Goal: Answer question/provide support: Ask a question

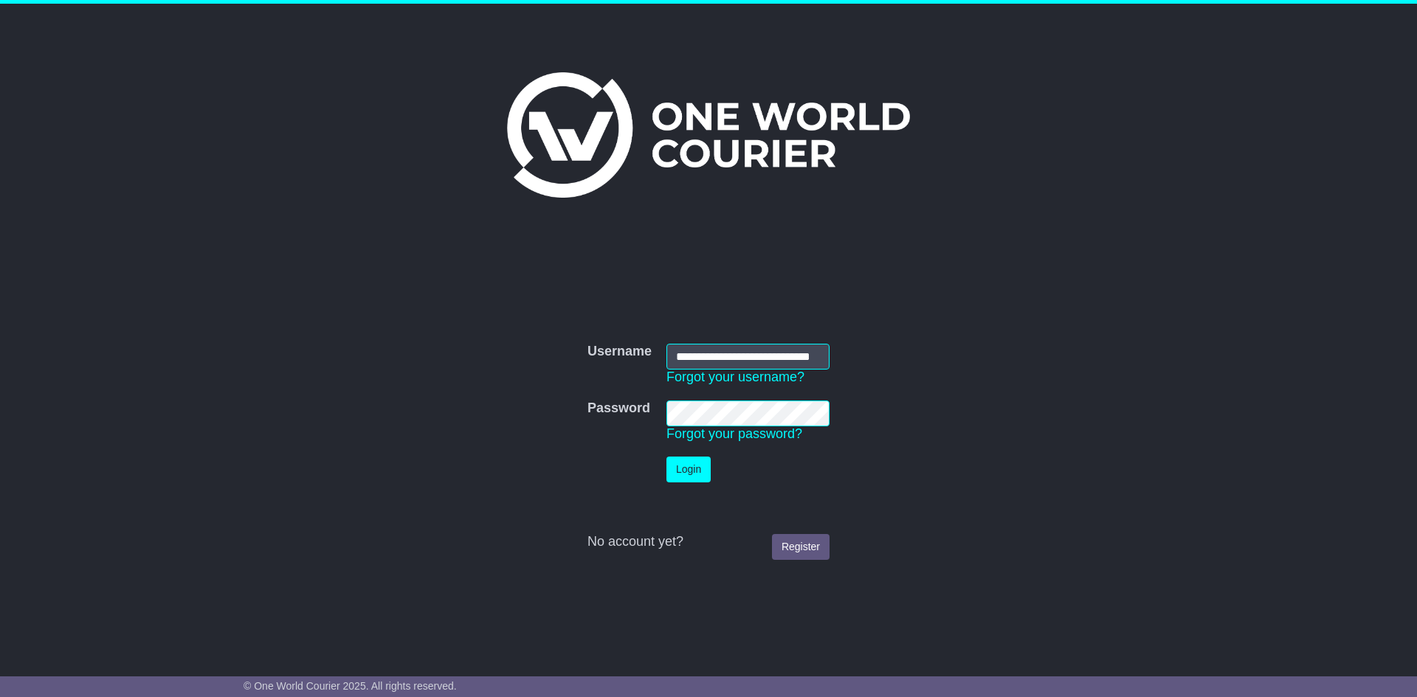
click at [687, 478] on button "Login" at bounding box center [688, 470] width 44 height 26
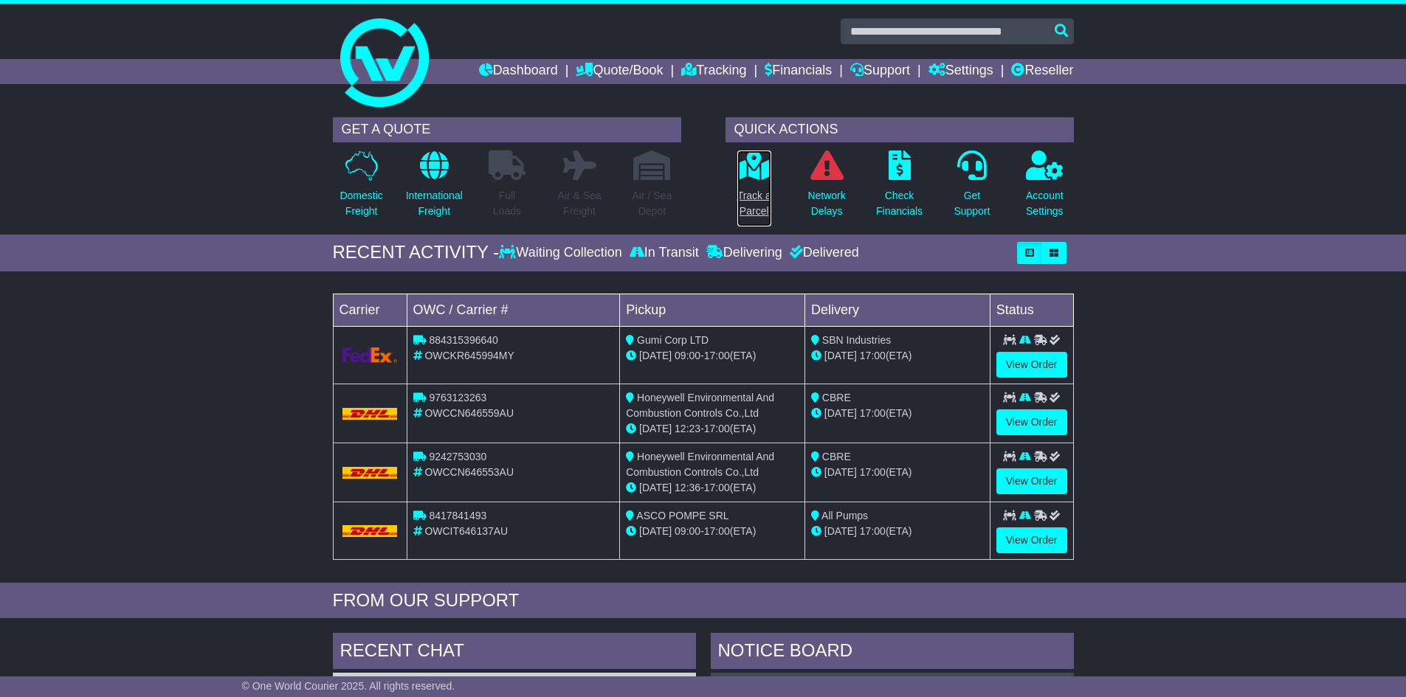
click at [761, 175] on icon at bounding box center [753, 166] width 33 height 30
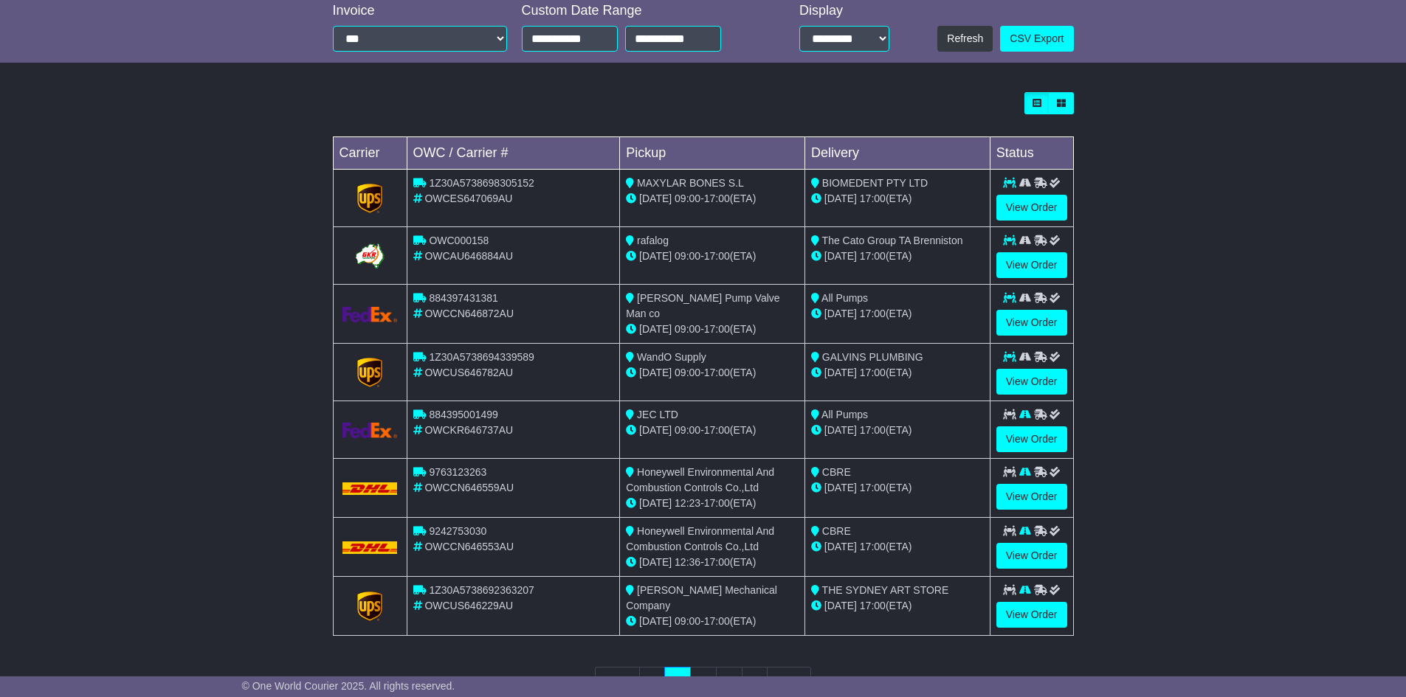
scroll to position [369, 0]
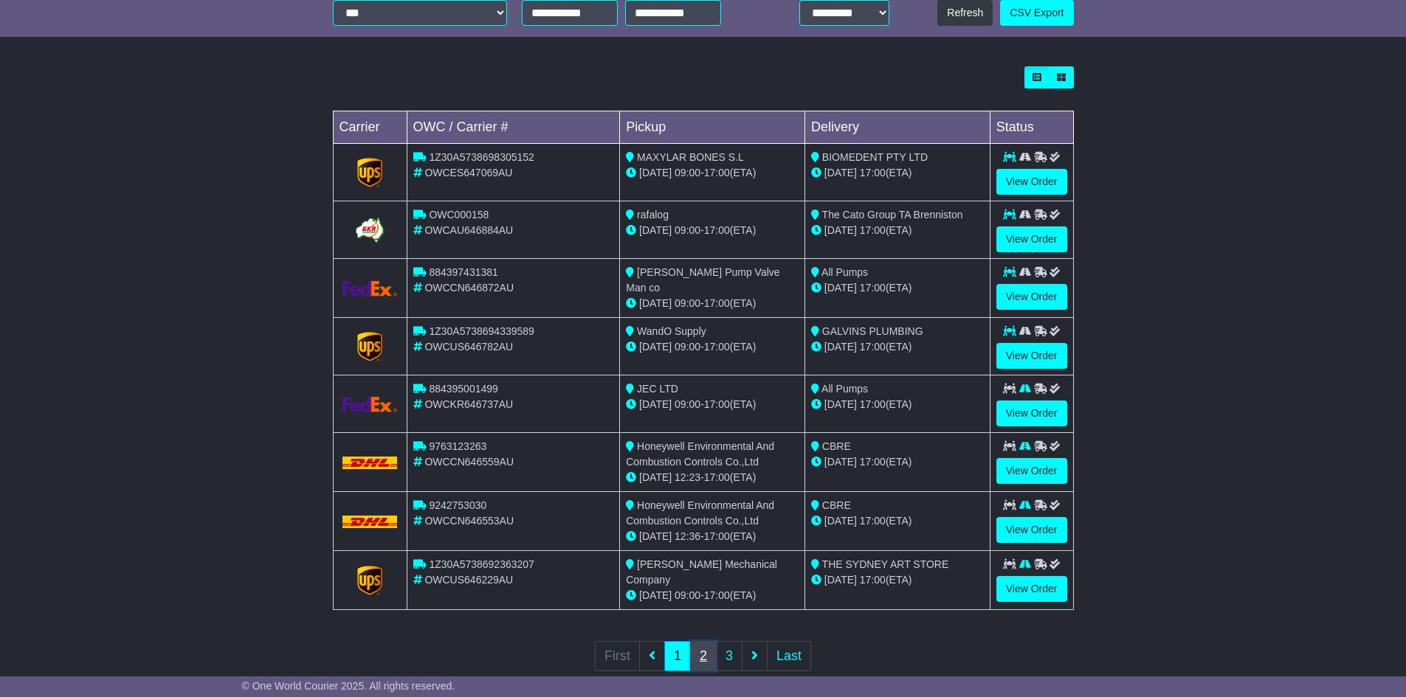
click at [698, 653] on link "2" at bounding box center [703, 656] width 27 height 30
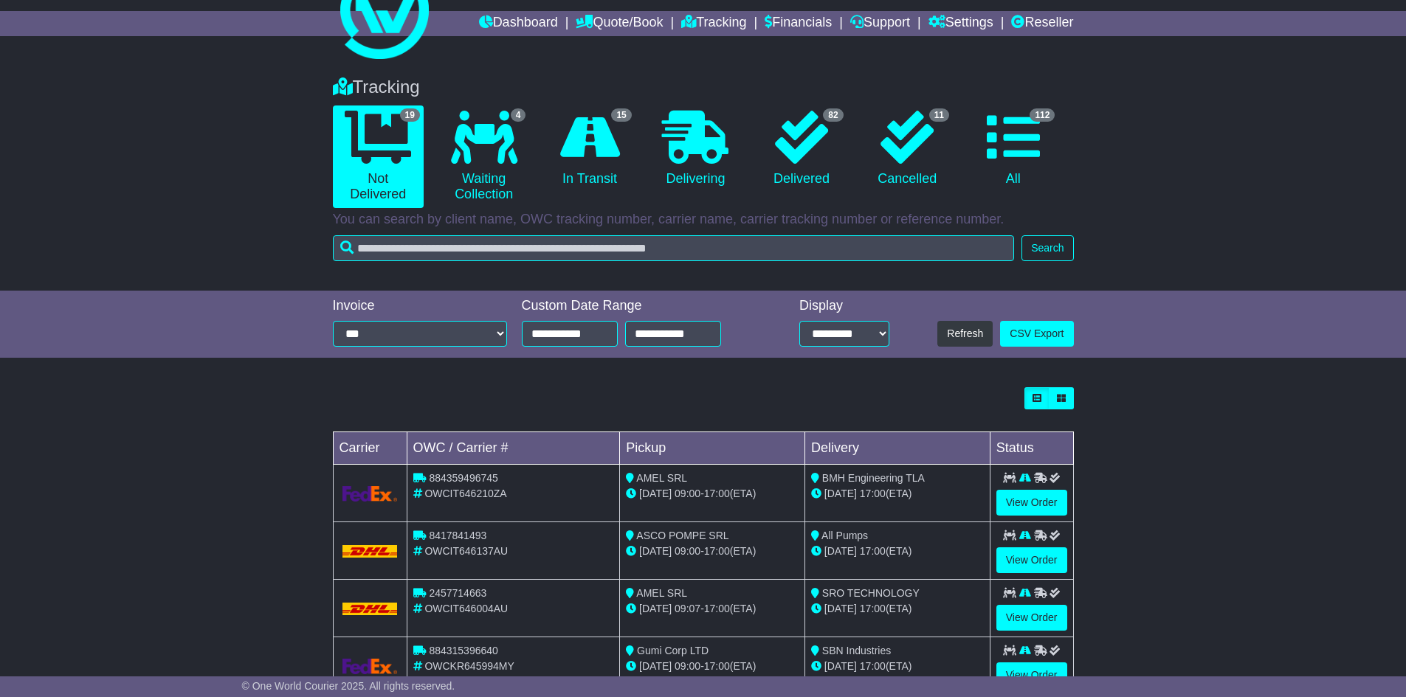
scroll to position [74, 0]
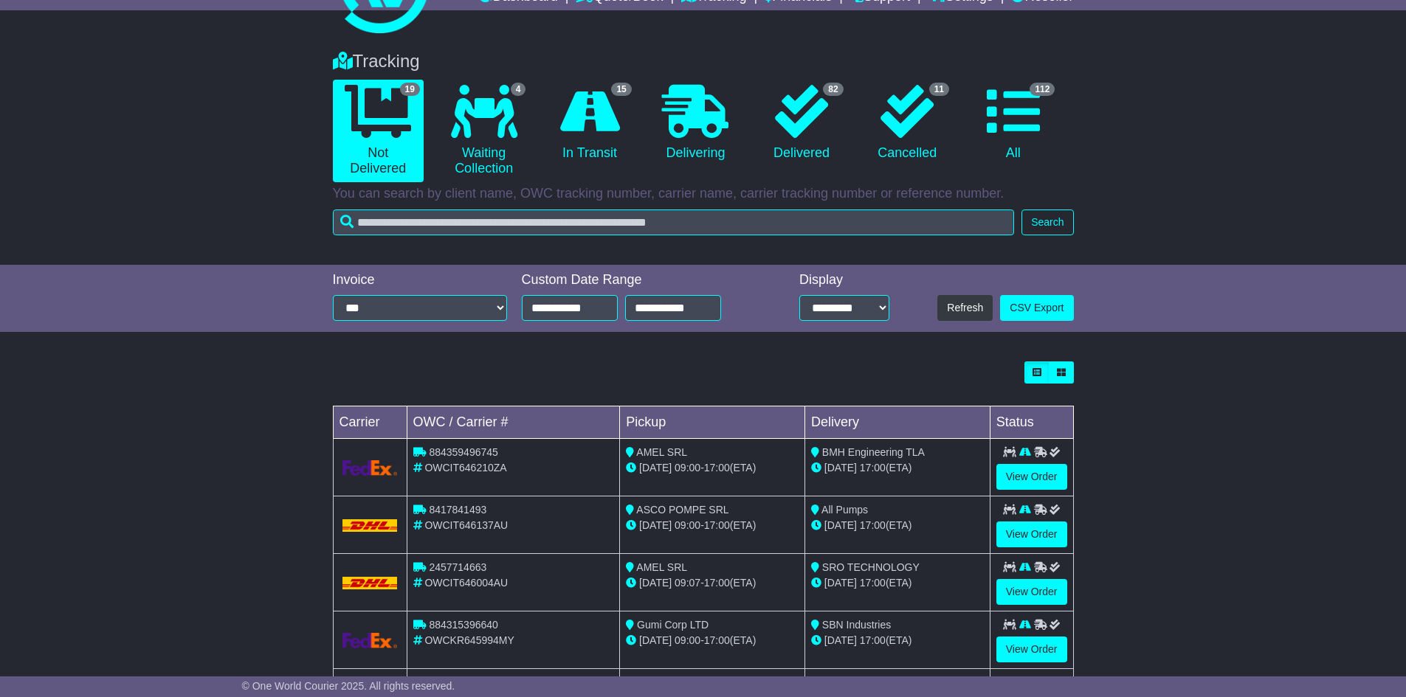
click at [440, 571] on span "2457714663" at bounding box center [458, 568] width 58 height 12
copy span "2457714663"
click at [1029, 587] on link "View Order" at bounding box center [1031, 592] width 71 height 26
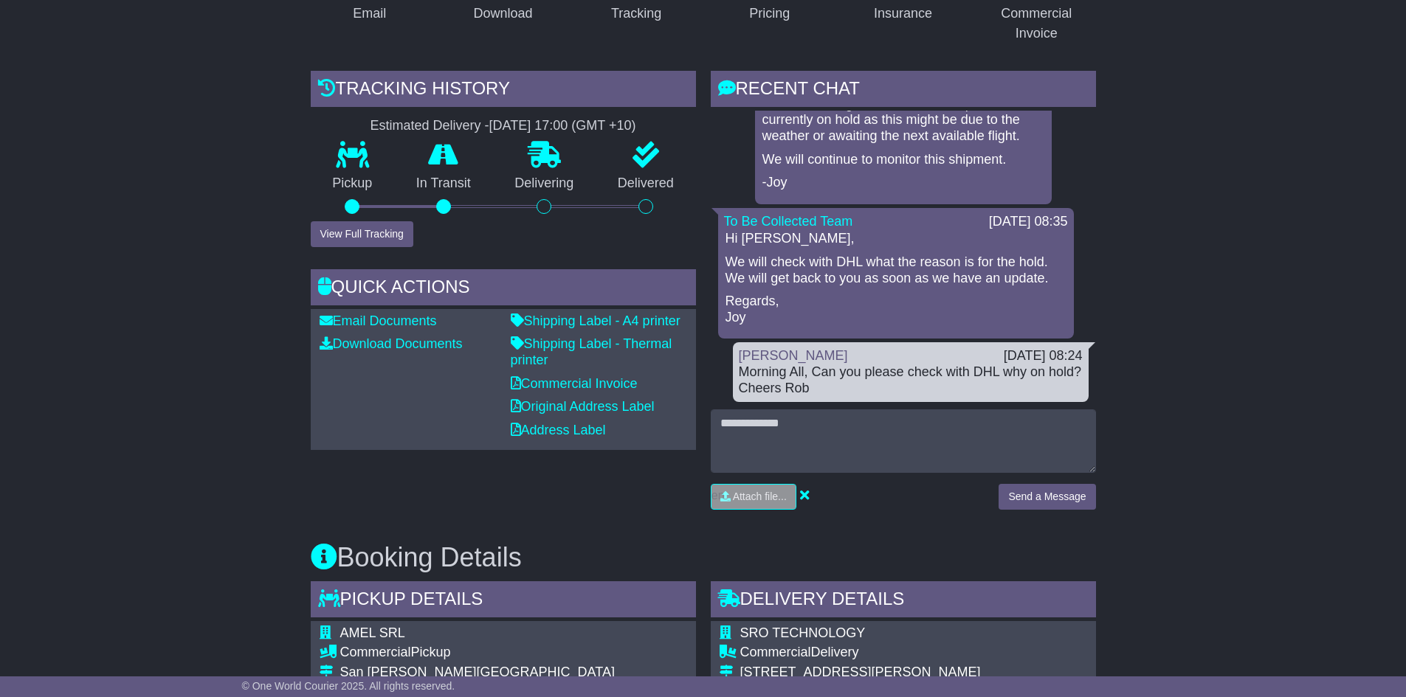
scroll to position [590, 0]
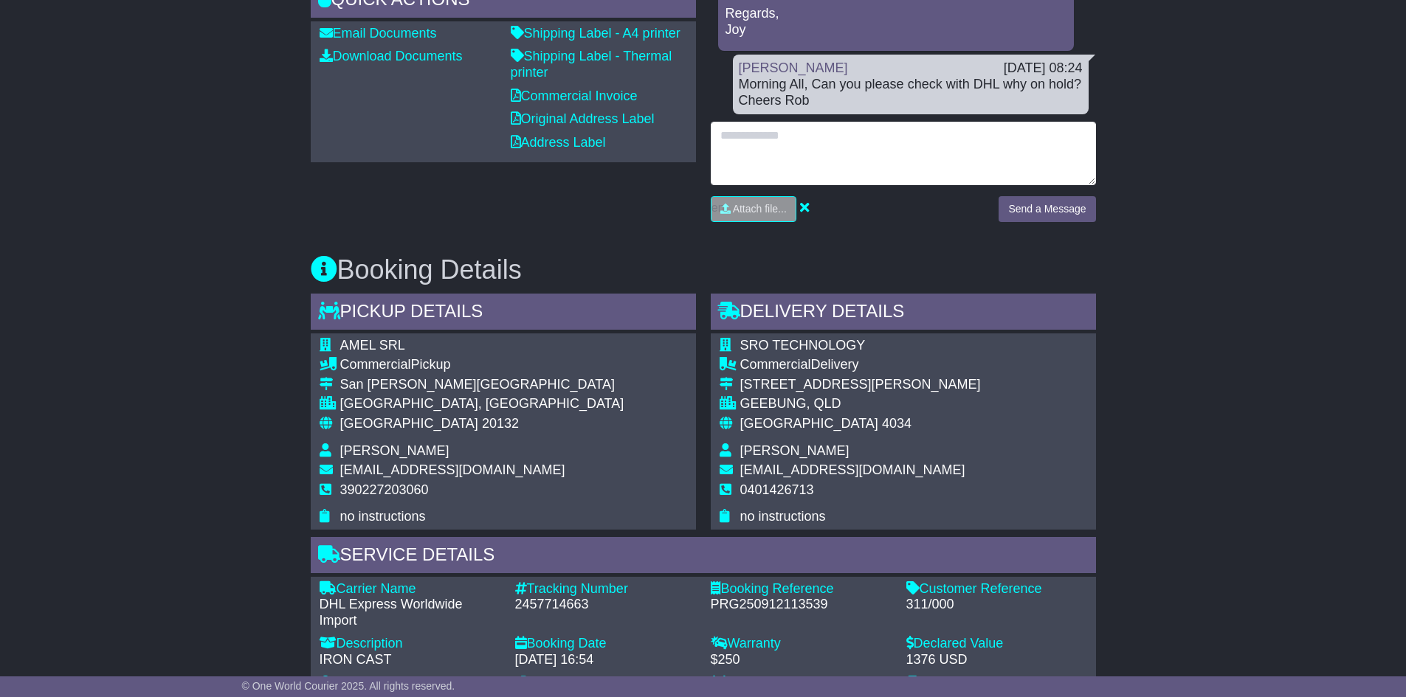
click at [847, 131] on textarea at bounding box center [903, 153] width 385 height 63
type textarea "*"
type textarea "**********"
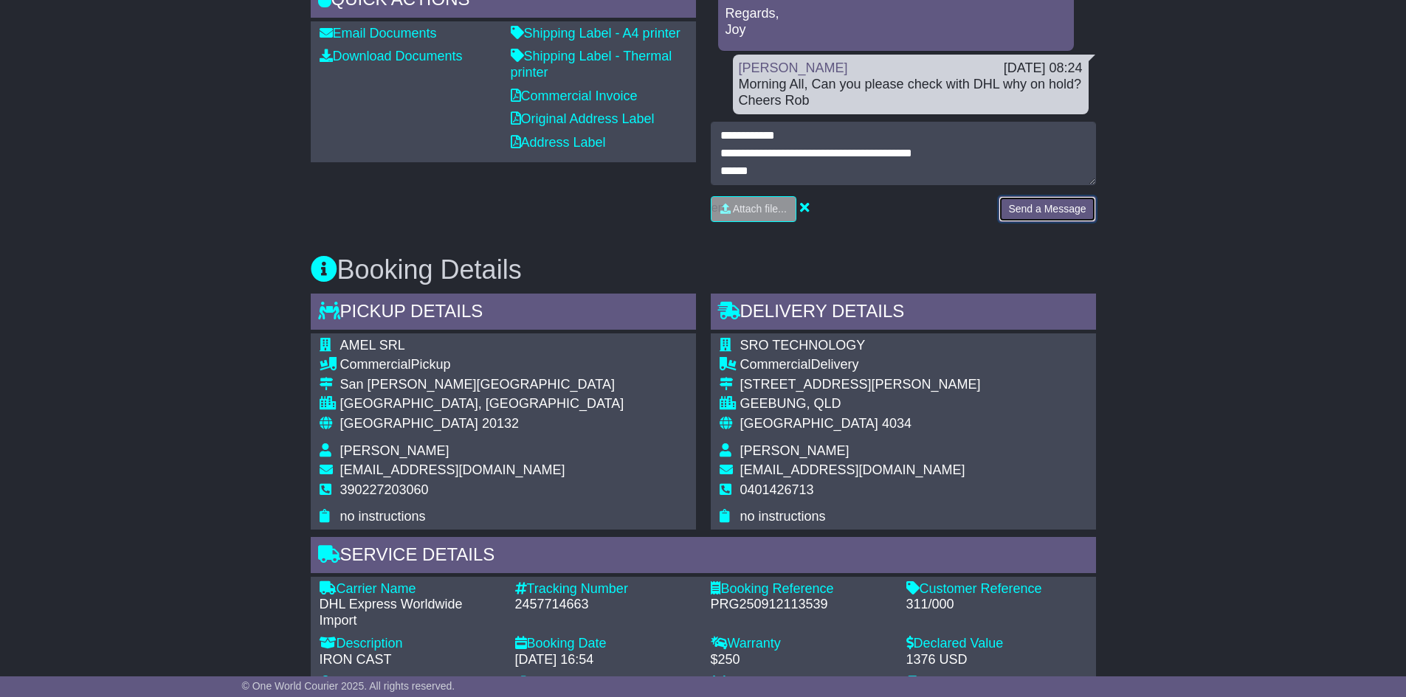
click at [1073, 213] on button "Send a Message" at bounding box center [1046, 209] width 97 height 26
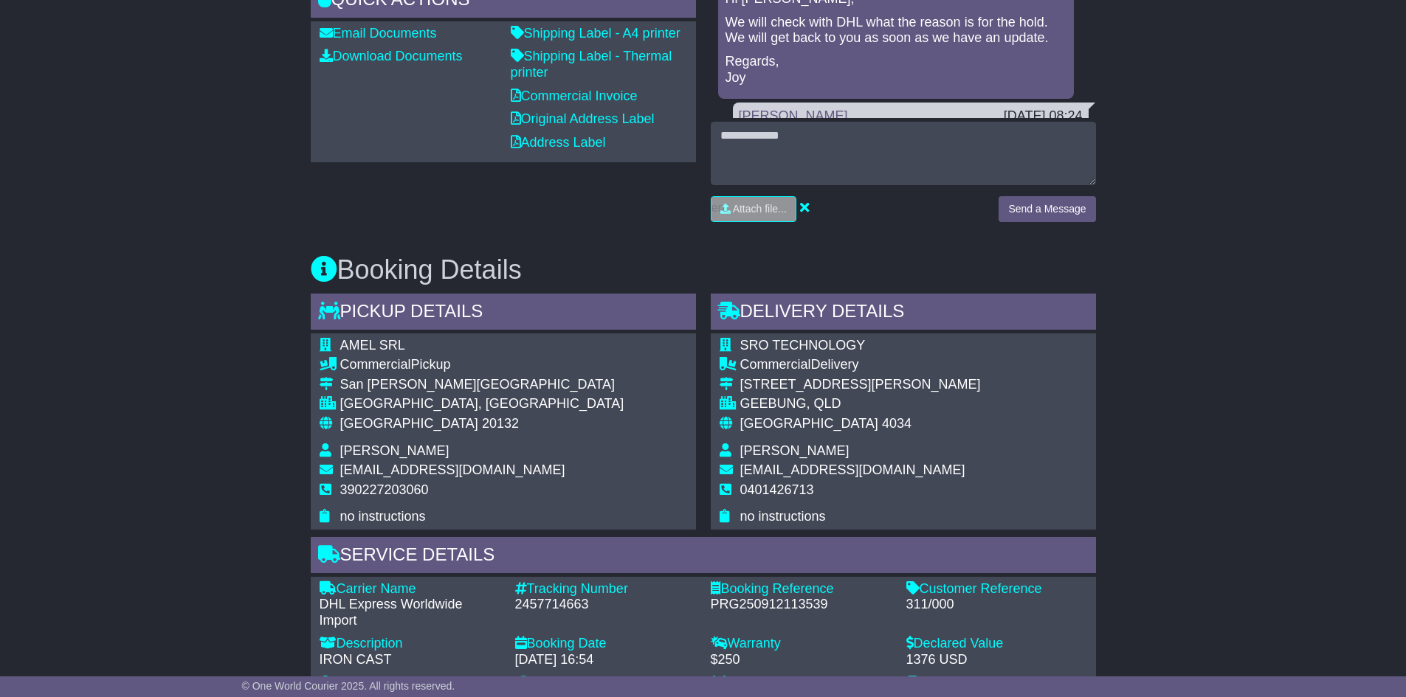
scroll to position [74, 0]
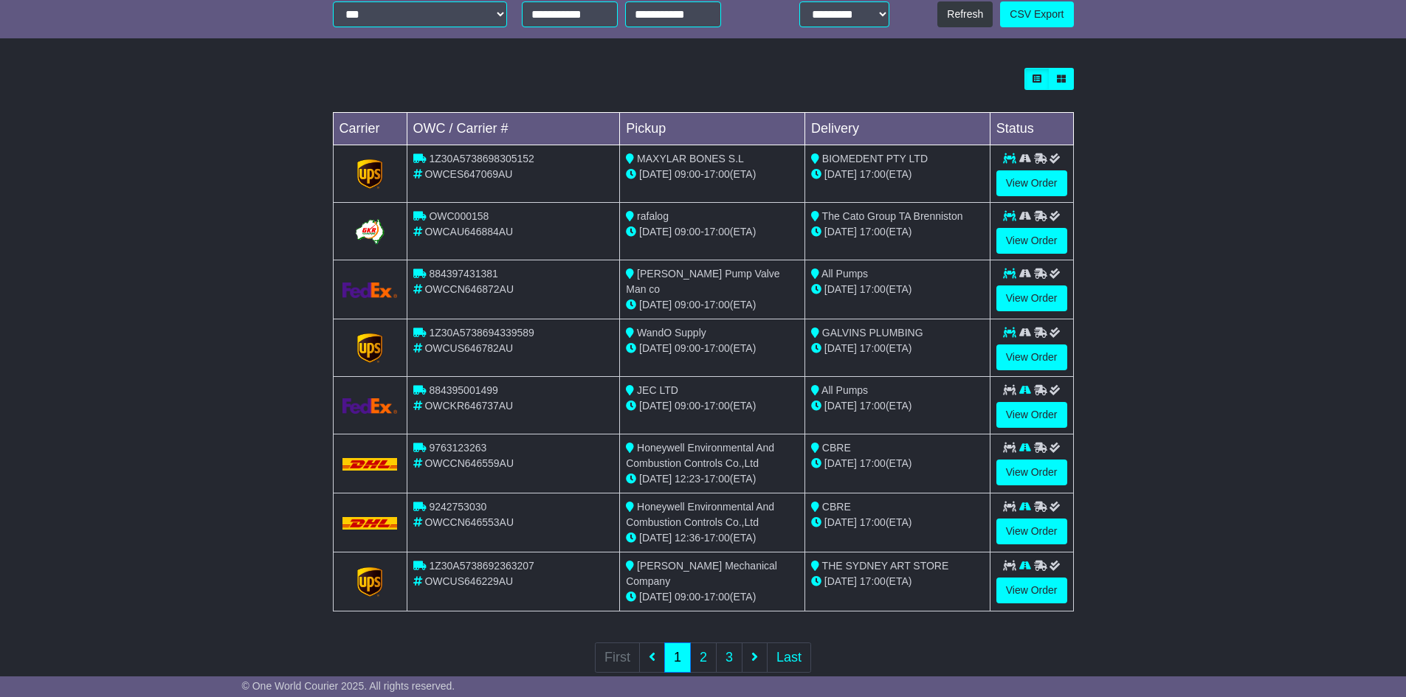
scroll to position [369, 0]
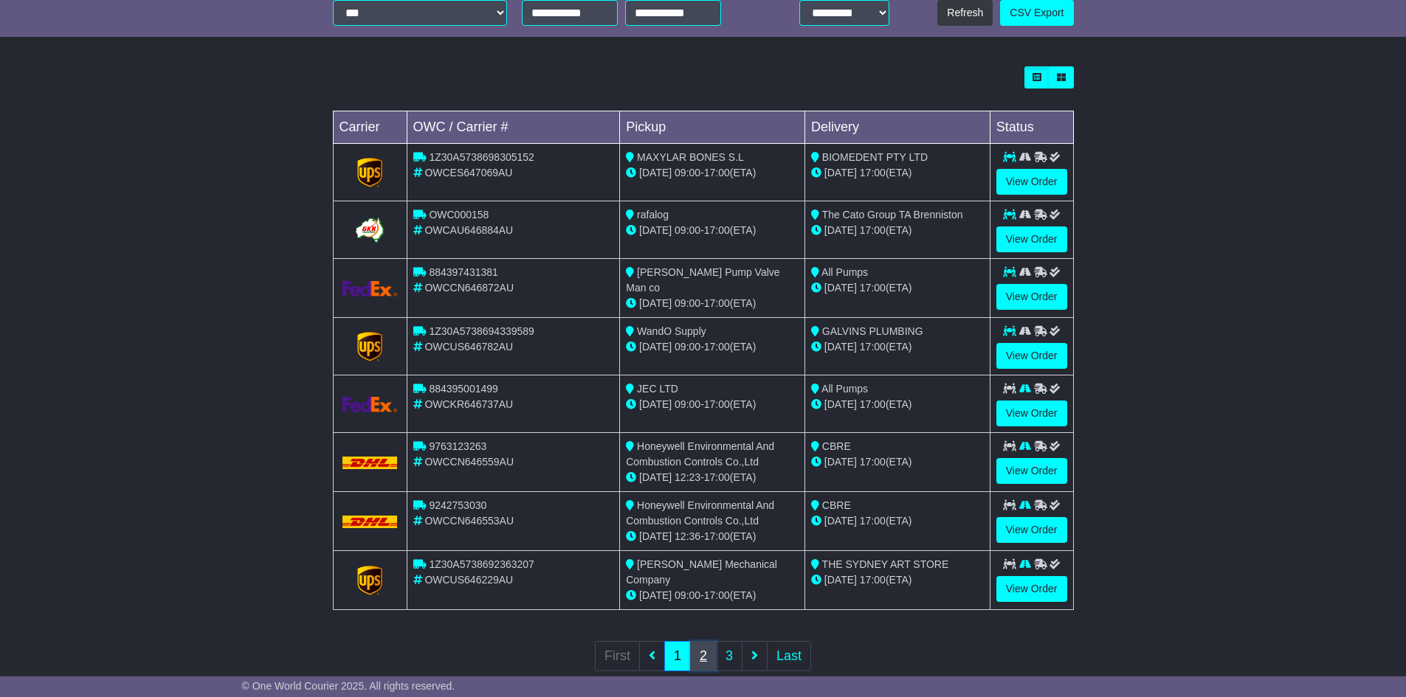
click at [692, 652] on link "2" at bounding box center [703, 656] width 27 height 30
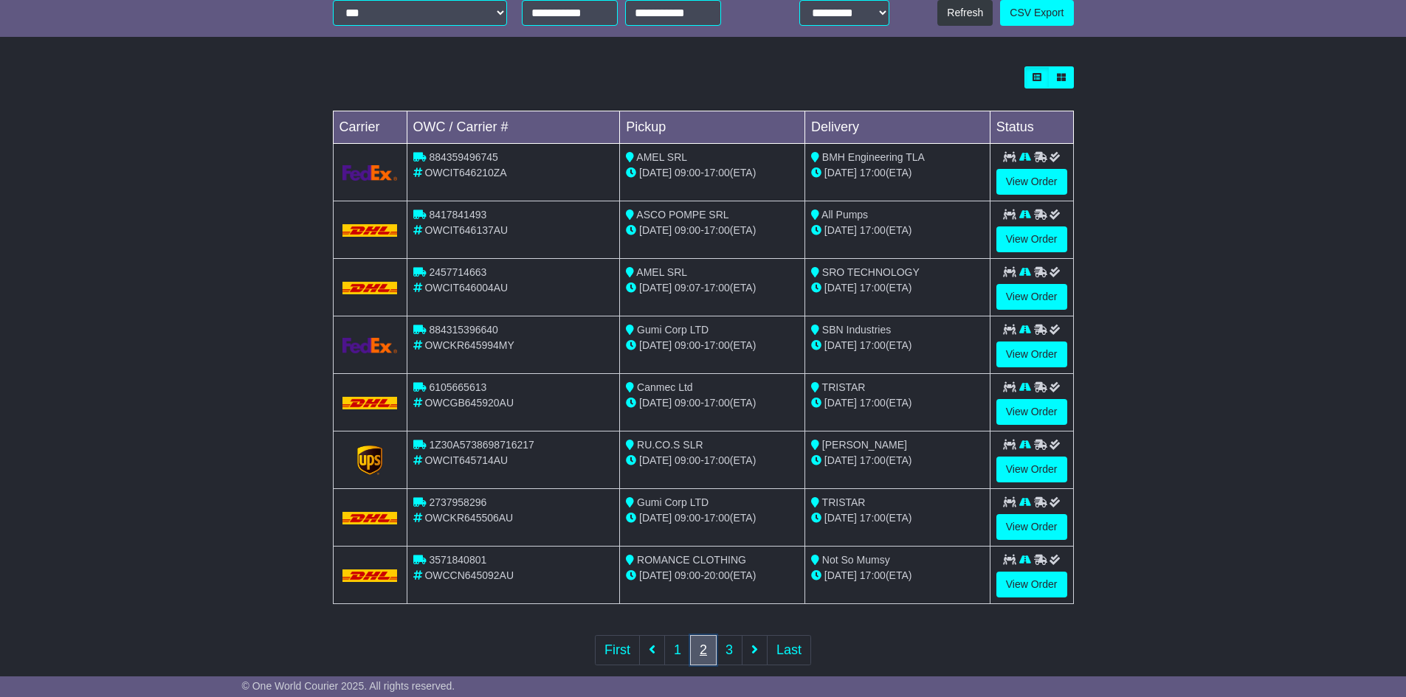
scroll to position [0, 0]
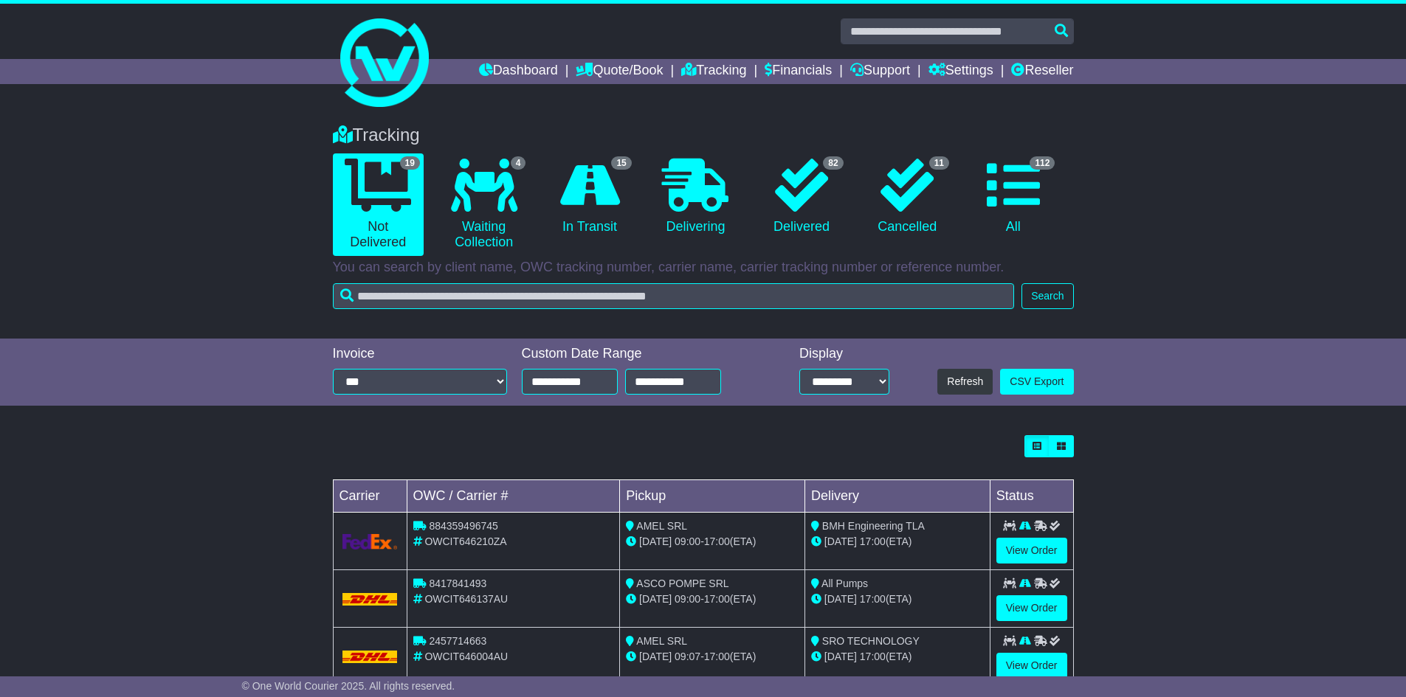
click at [475, 521] on span "884359496745" at bounding box center [463, 526] width 69 height 12
copy span "884359496745"
